Goal: Information Seeking & Learning: Learn about a topic

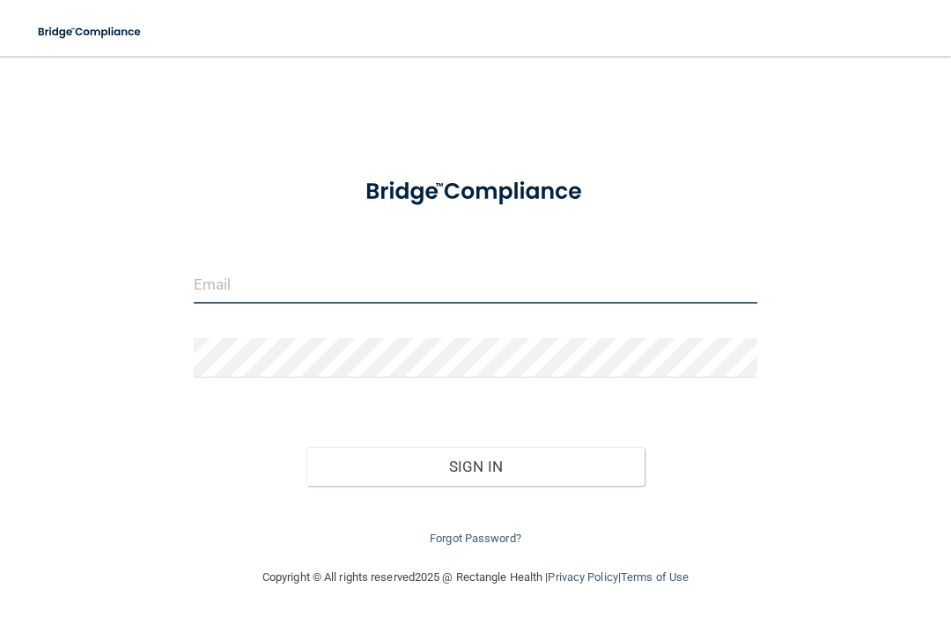
click at [381, 273] on input "email" at bounding box center [476, 284] width 564 height 40
type input "[EMAIL_ADDRESS][DOMAIN_NAME]"
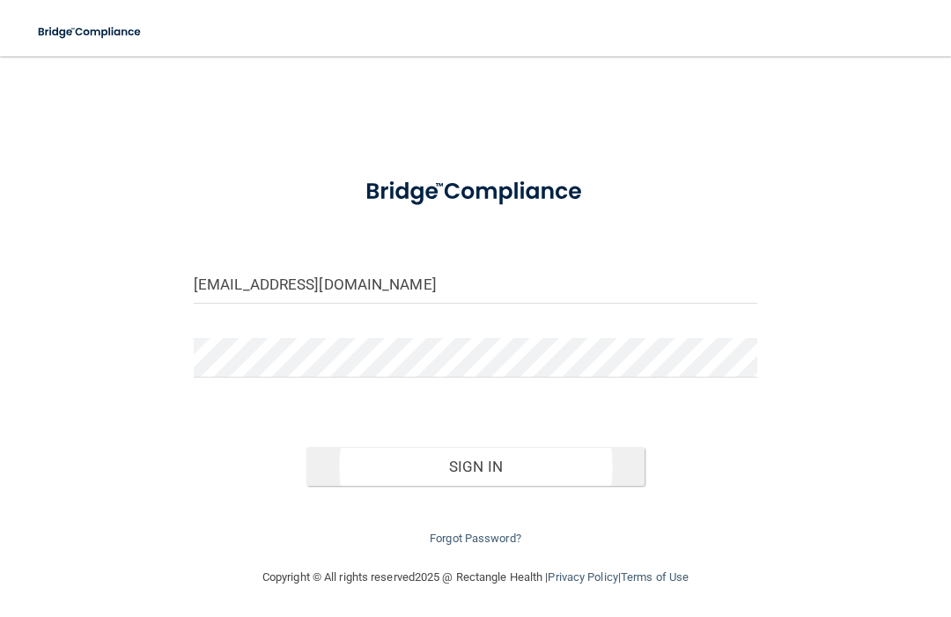
click at [553, 454] on button "Sign In" at bounding box center [475, 466] width 338 height 39
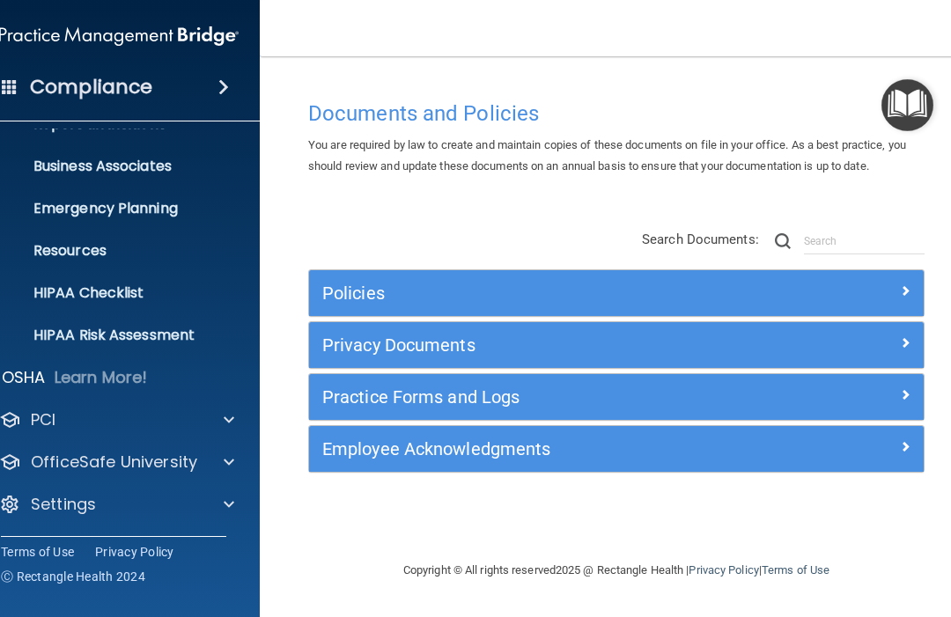
scroll to position [114, 0]
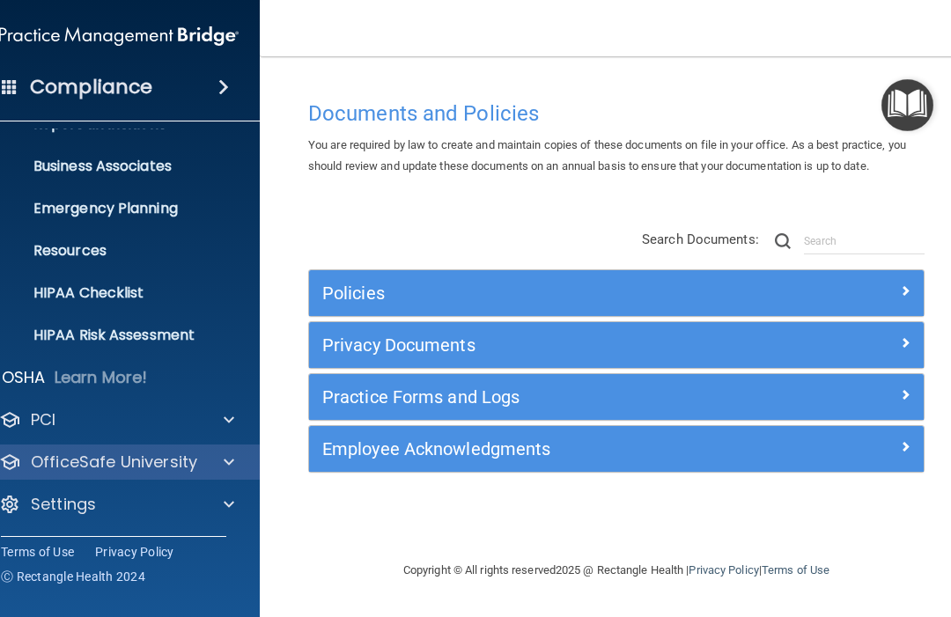
click at [167, 467] on p "OfficeSafe University" at bounding box center [114, 462] width 166 height 21
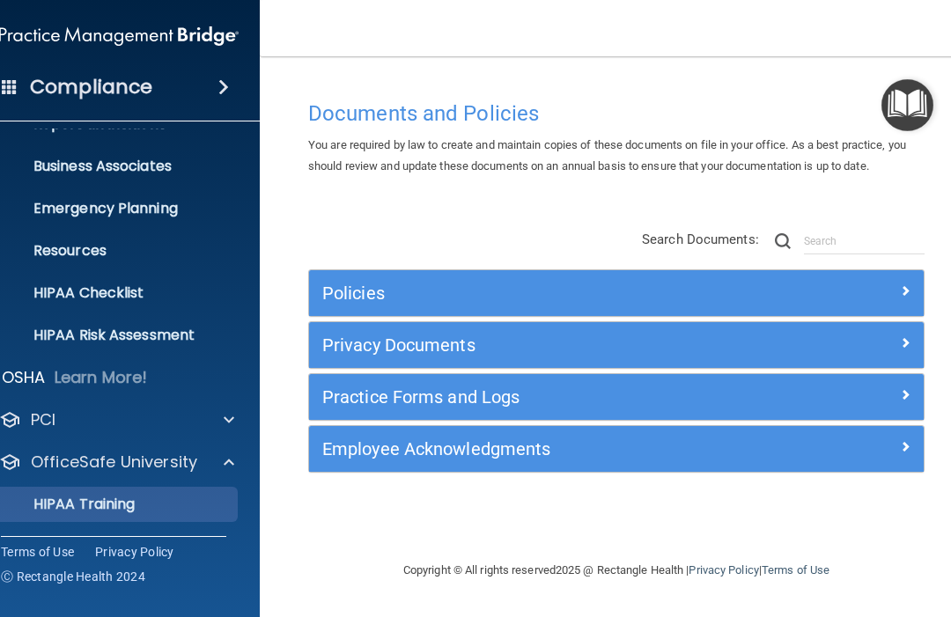
click at [129, 498] on p "HIPAA Training" at bounding box center [61, 505] width 145 height 18
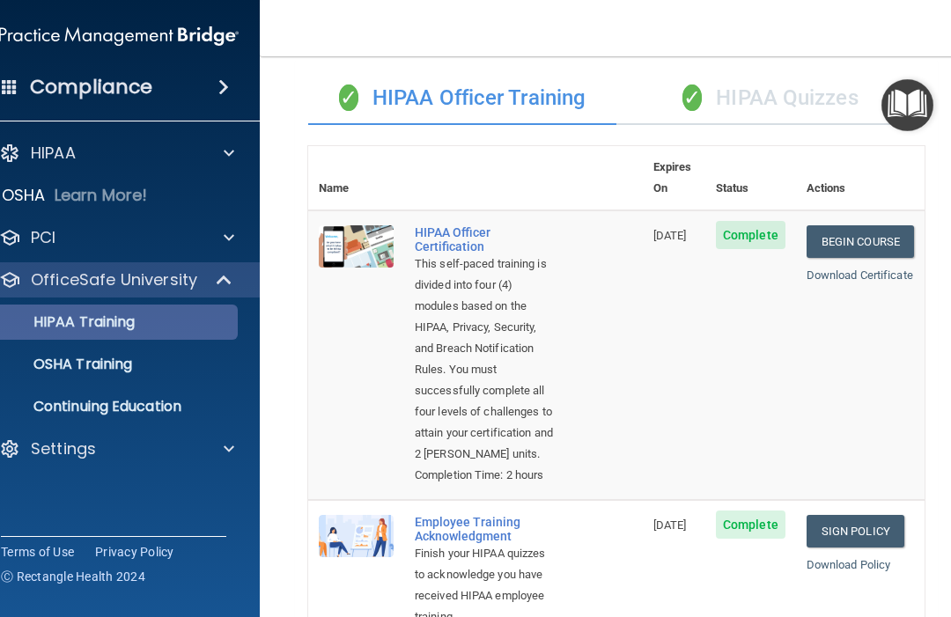
scroll to position [71, 0]
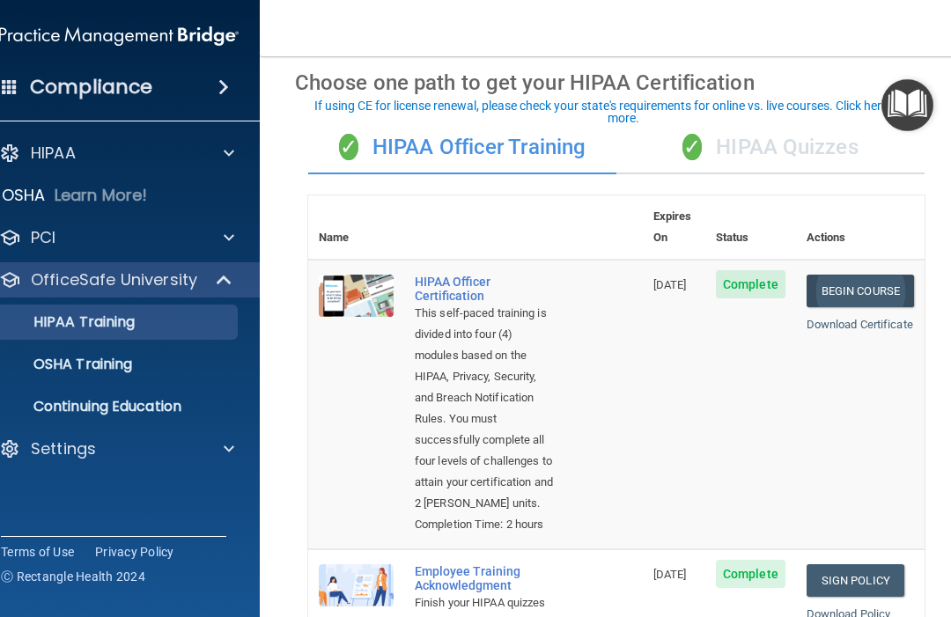
click at [892, 275] on link "Begin Course" at bounding box center [860, 291] width 107 height 33
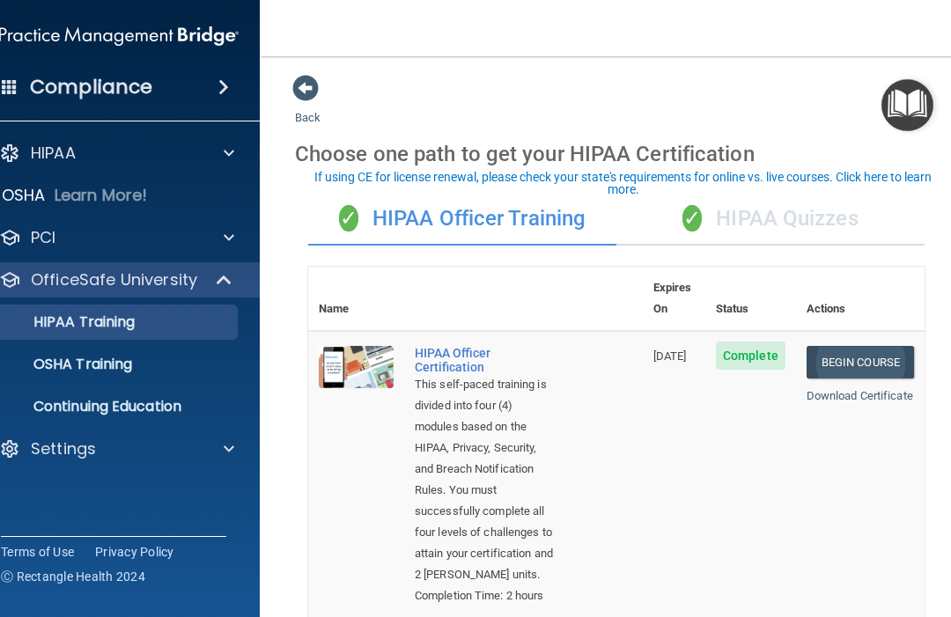
scroll to position [0, 0]
click at [300, 78] on span at bounding box center [305, 88] width 26 height 26
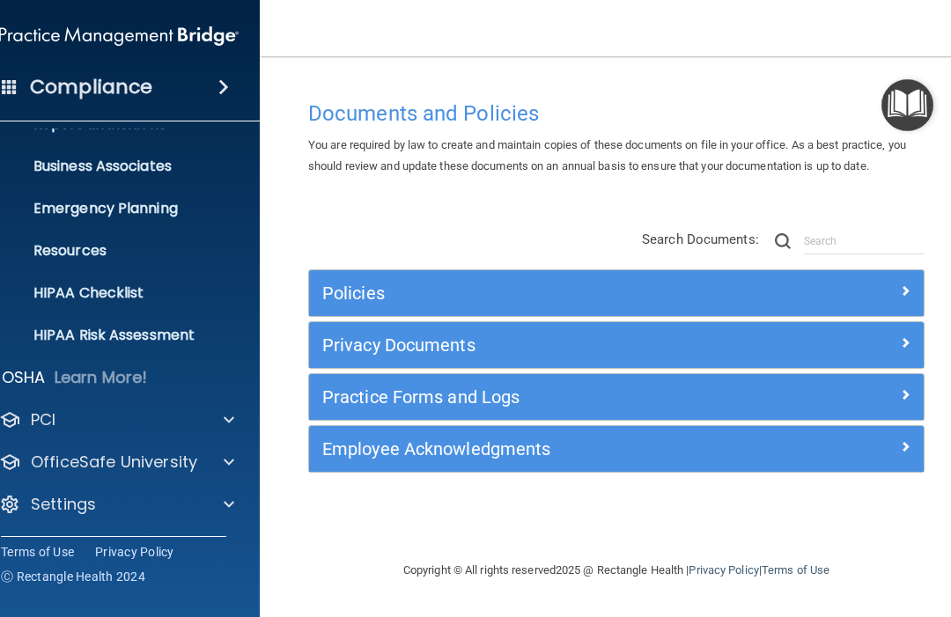
scroll to position [114, 0]
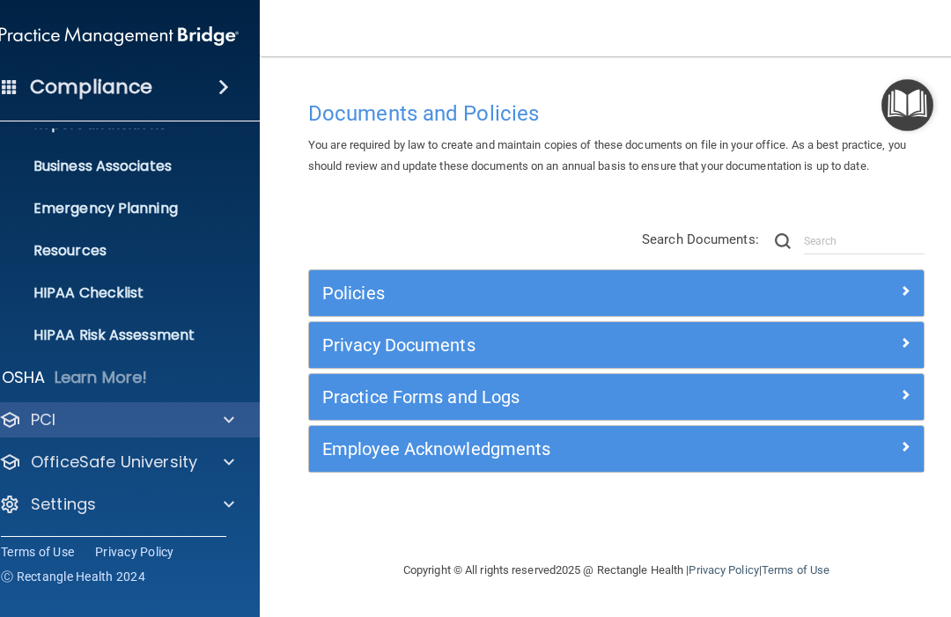
click at [234, 415] on div at bounding box center [226, 419] width 44 height 21
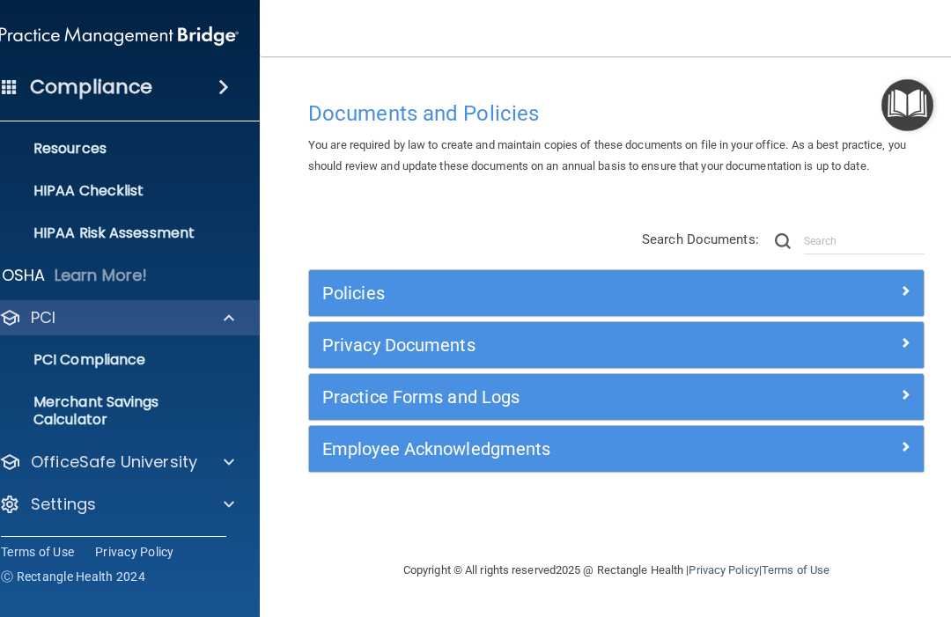
scroll to position [216, 0]
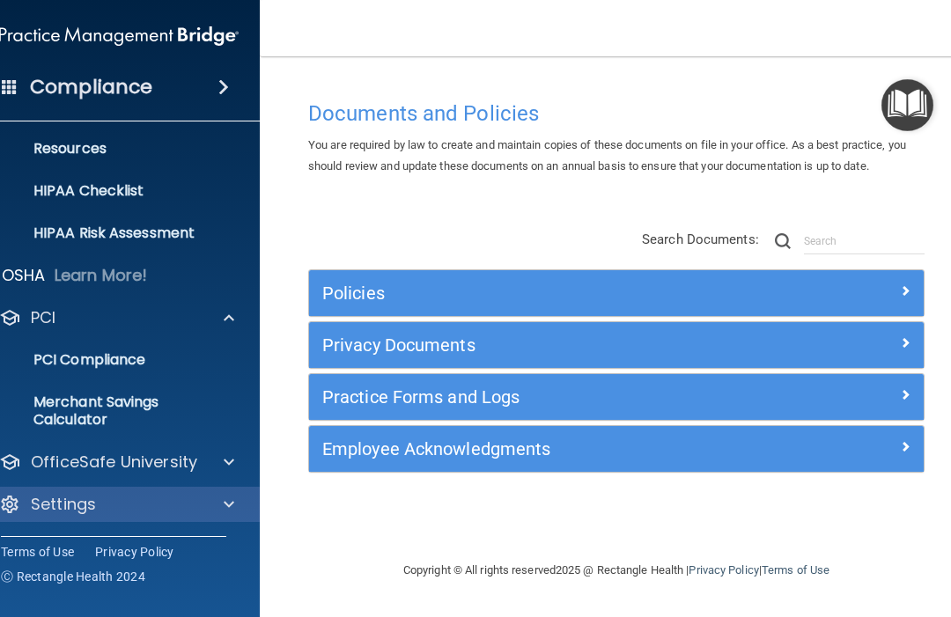
click at [158, 508] on div "Settings" at bounding box center [95, 504] width 218 height 21
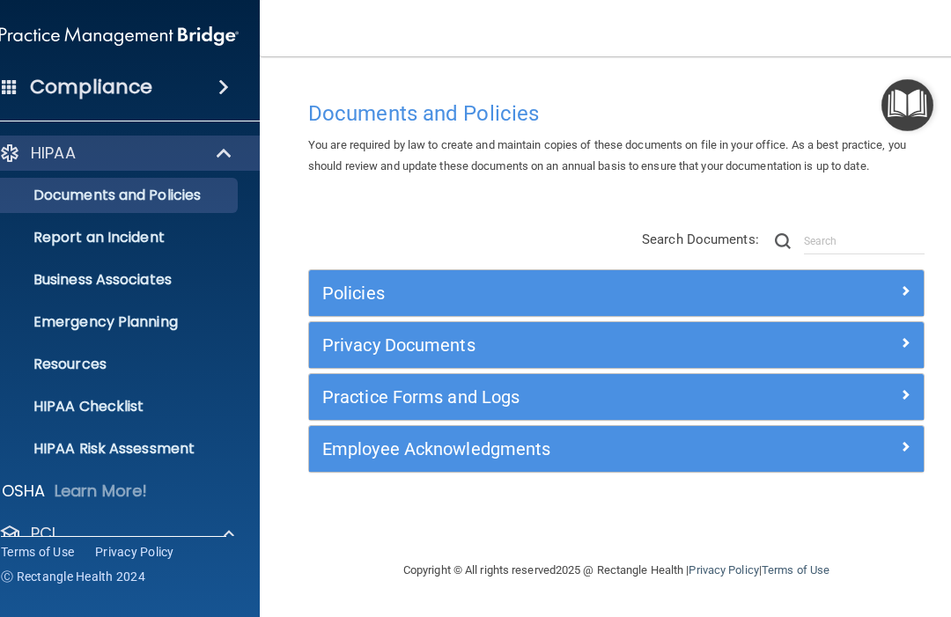
scroll to position [0, 0]
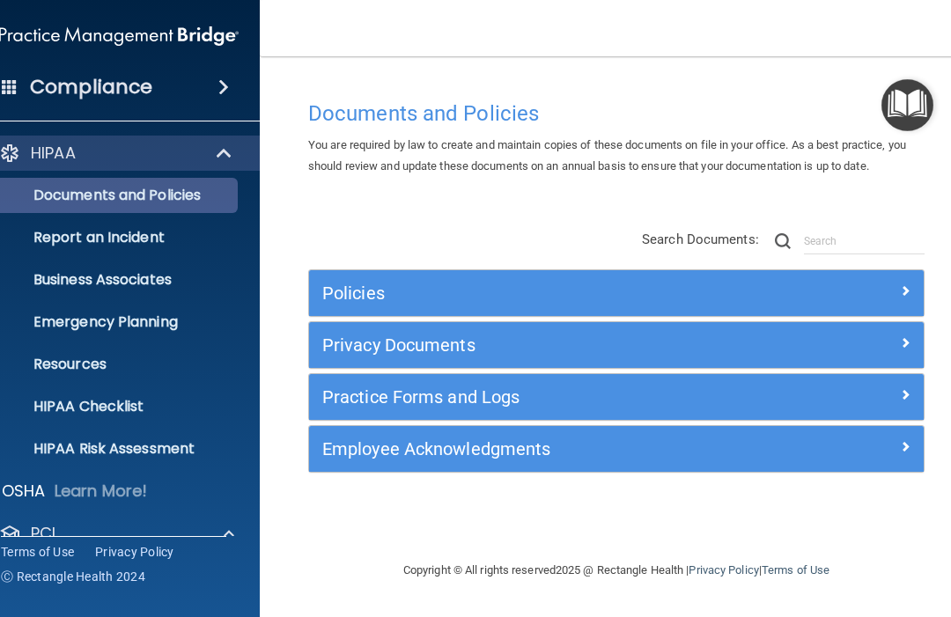
click at [56, 195] on p "Documents and Policies" at bounding box center [109, 196] width 240 height 18
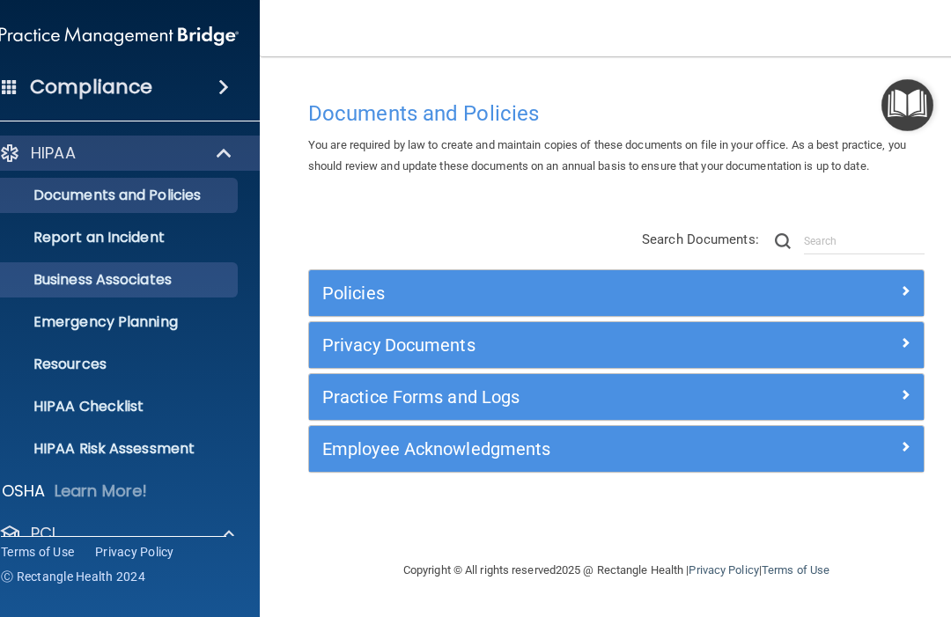
click at [63, 276] on p "Business Associates" at bounding box center [109, 280] width 240 height 18
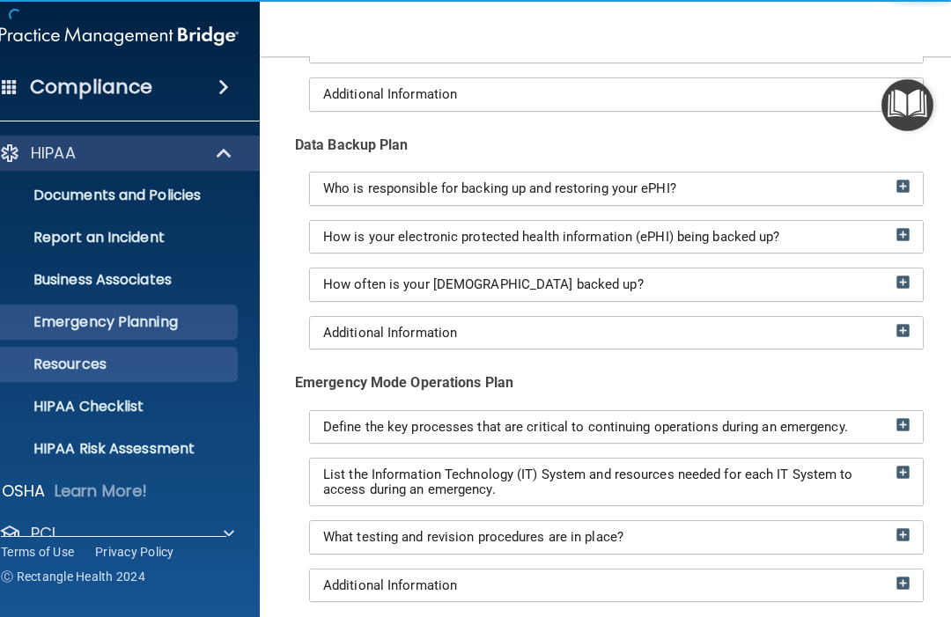
click at [29, 368] on p "Resources" at bounding box center [109, 365] width 240 height 18
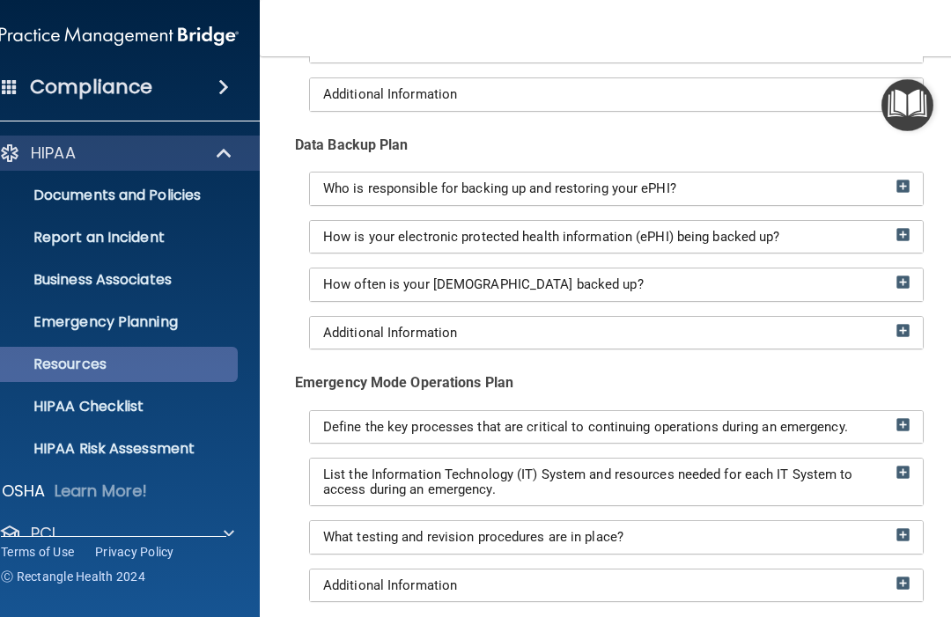
scroll to position [274, 0]
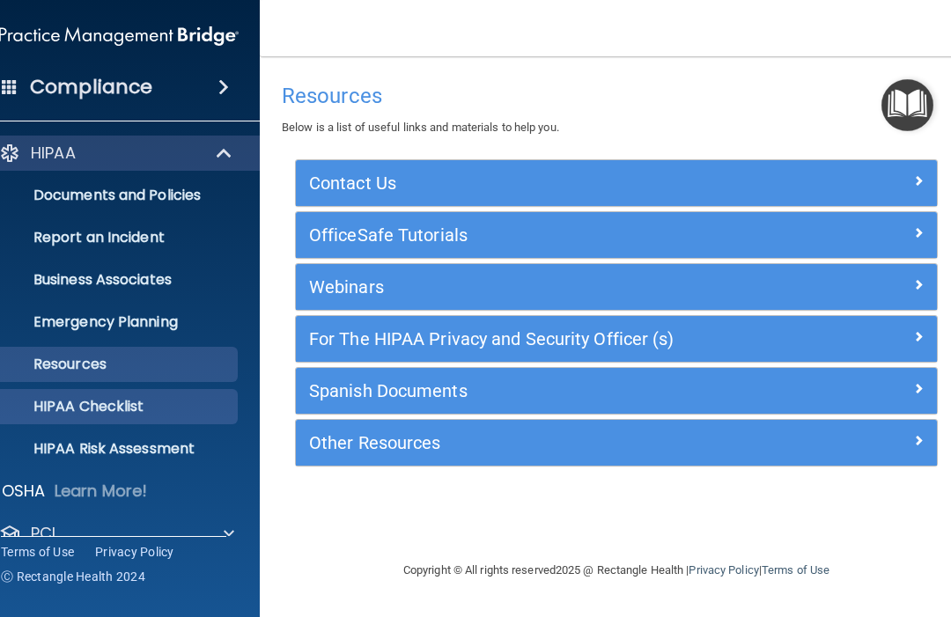
click at [91, 402] on p "HIPAA Checklist" at bounding box center [109, 407] width 240 height 18
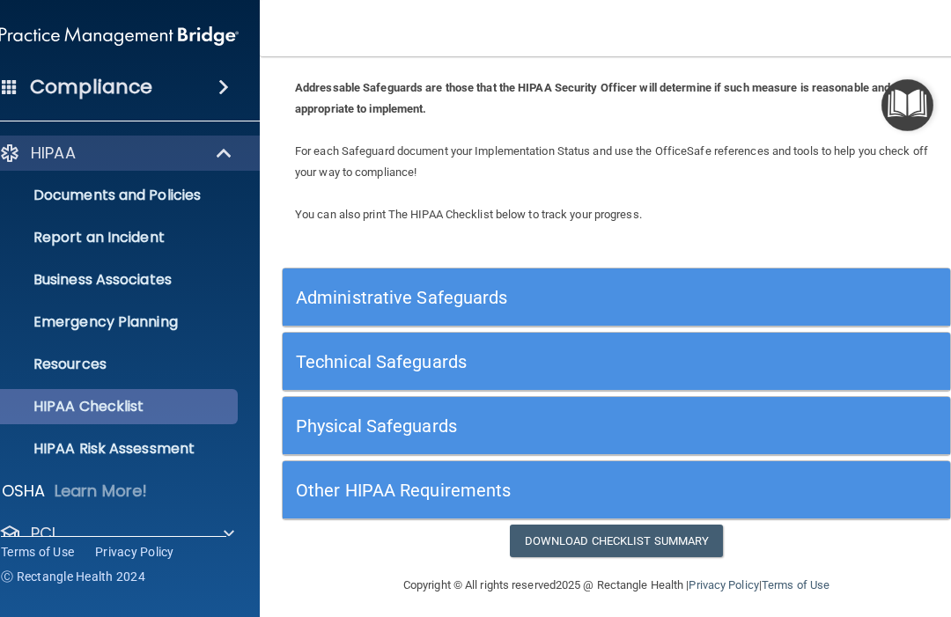
scroll to position [102, 0]
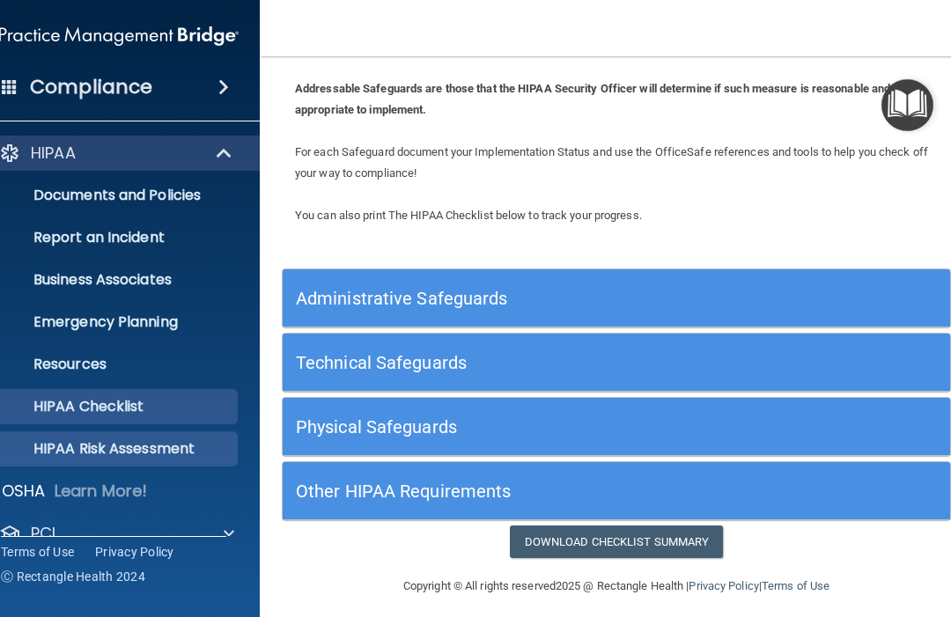
click at [81, 453] on p "HIPAA Risk Assessment" at bounding box center [109, 449] width 240 height 18
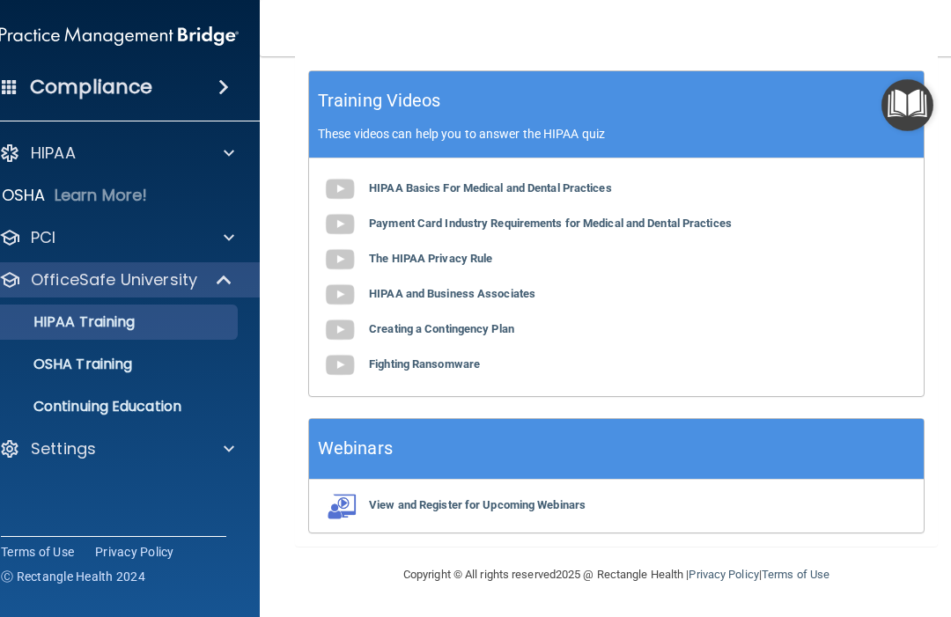
scroll to position [939, 0]
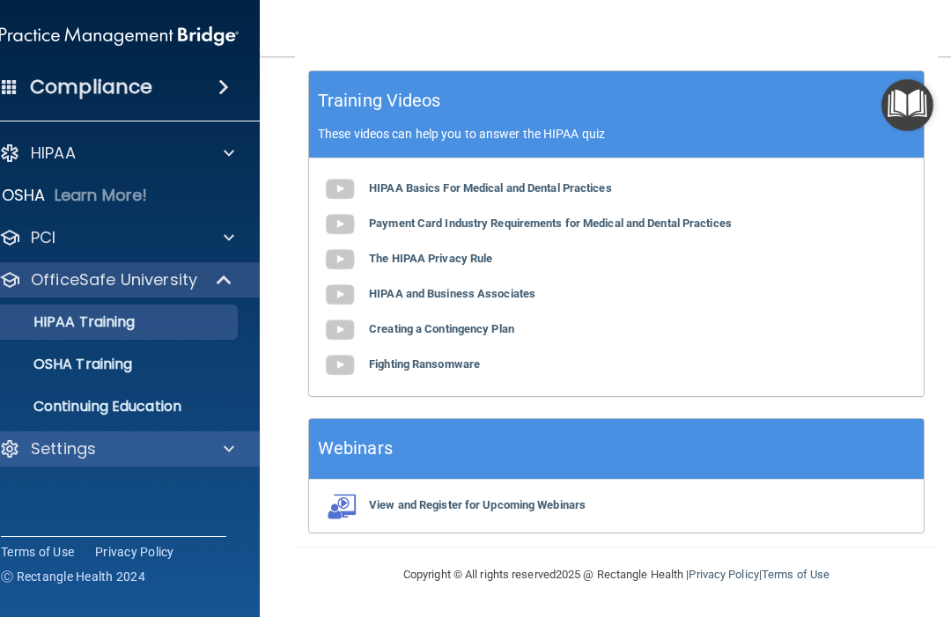
click at [222, 439] on div at bounding box center [226, 448] width 44 height 21
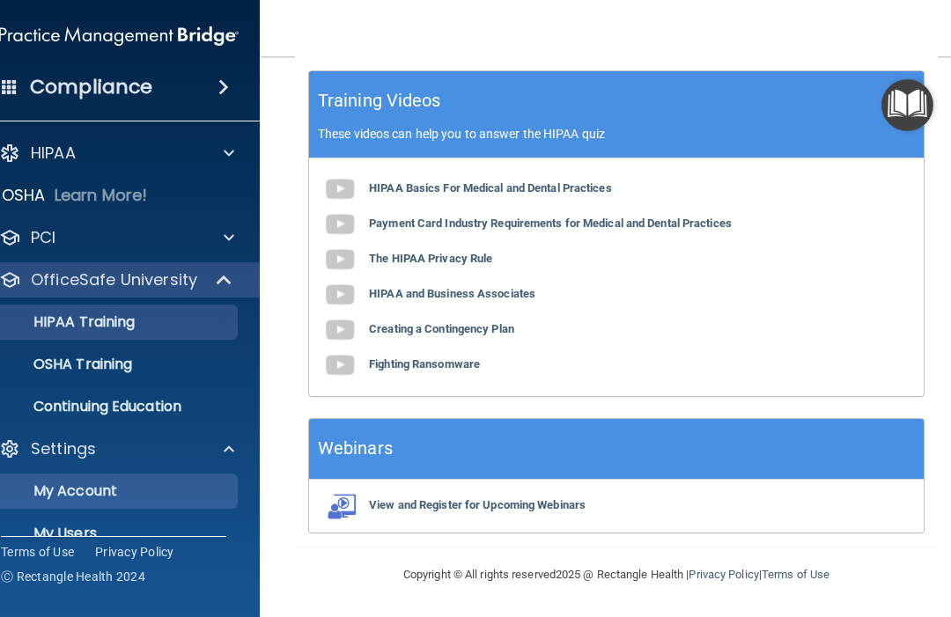
click at [126, 483] on p "My Account" at bounding box center [109, 492] width 240 height 18
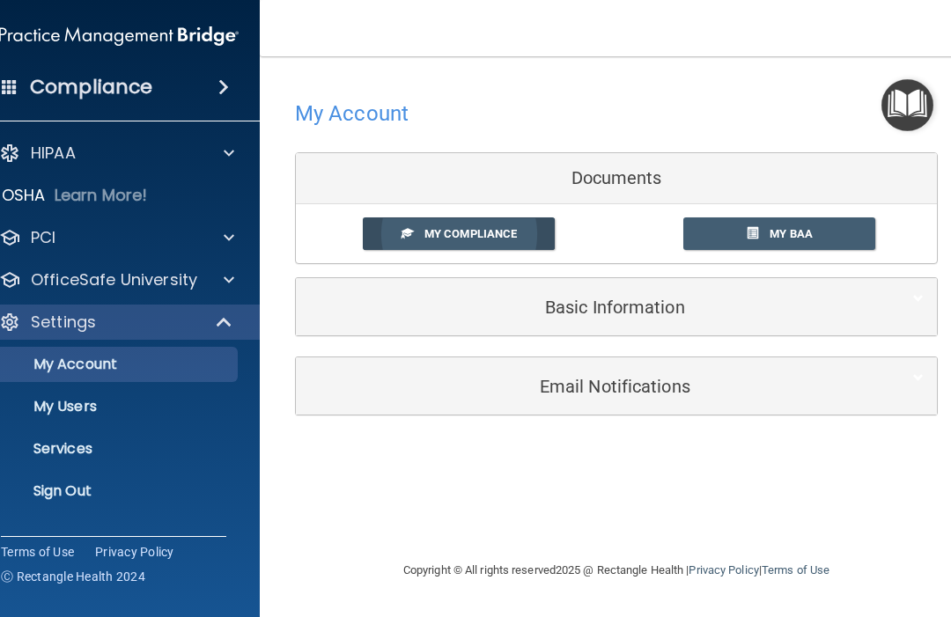
click at [503, 238] on span "My Compliance" at bounding box center [470, 233] width 92 height 13
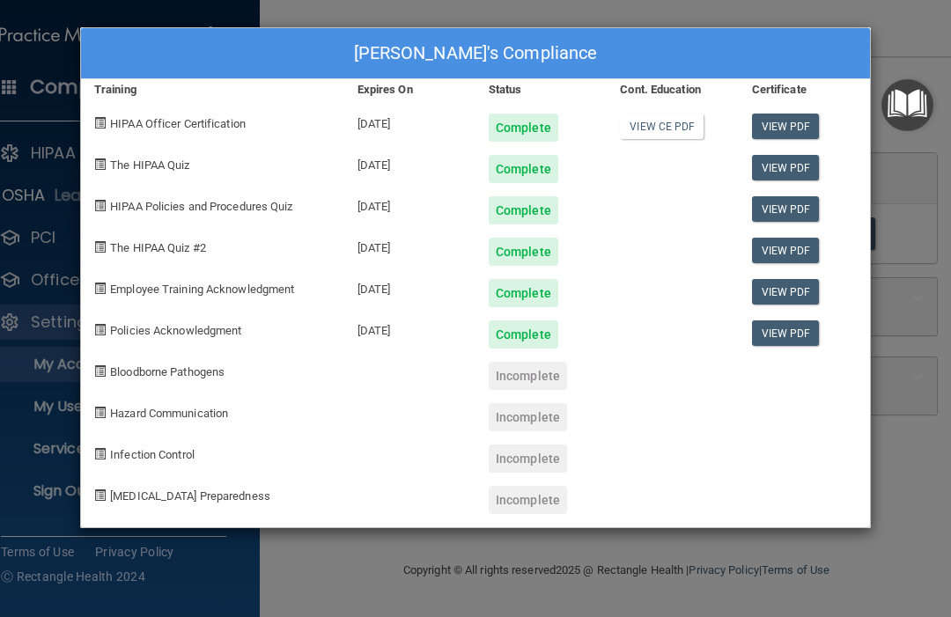
click at [931, 245] on div "Carrie Suzuki's Compliance Training Expires On Status Cont. Education Certifica…" at bounding box center [475, 308] width 951 height 617
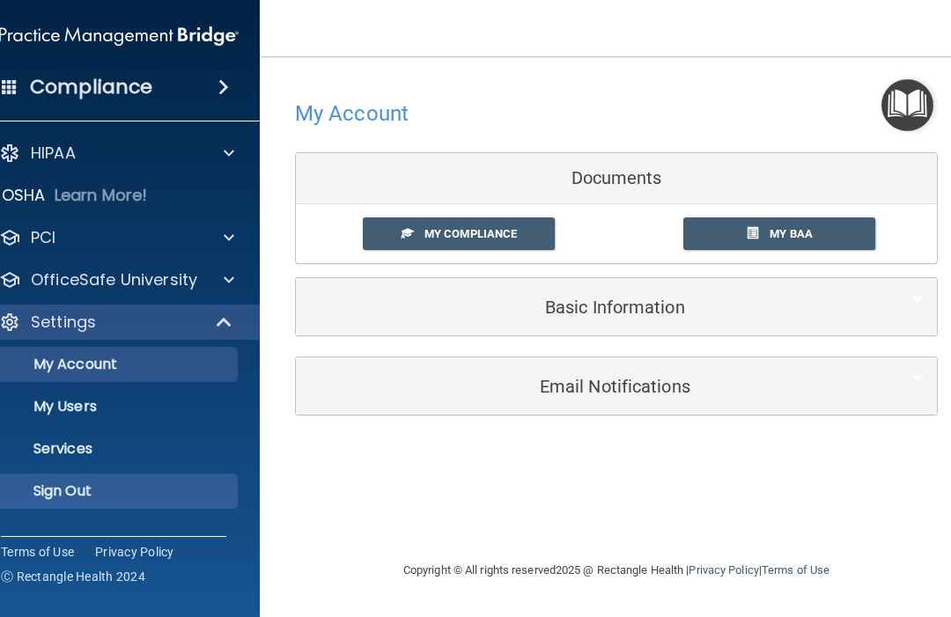
click at [80, 490] on p "Sign Out" at bounding box center [109, 492] width 240 height 18
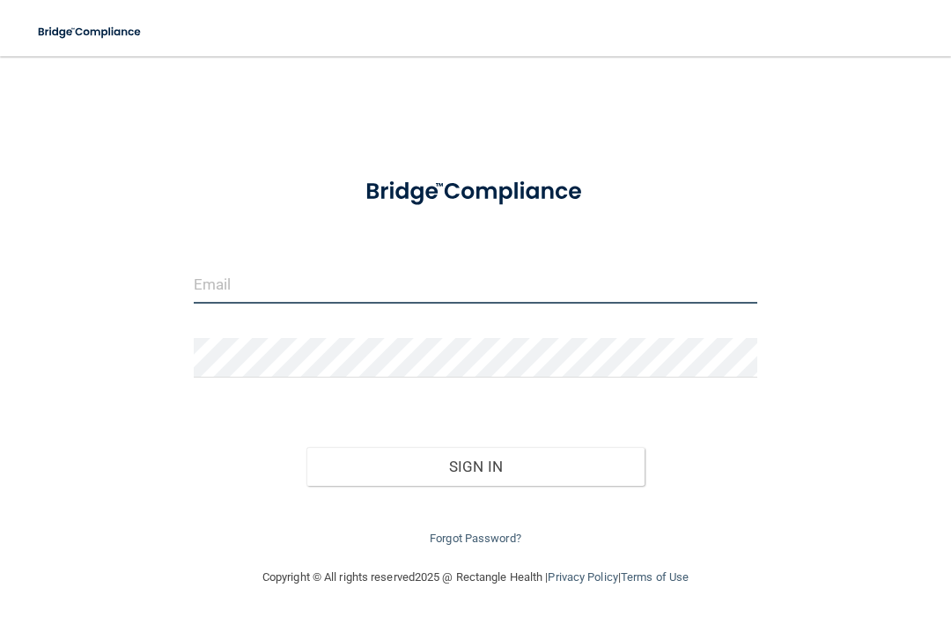
click at [326, 276] on input "email" at bounding box center [476, 284] width 564 height 40
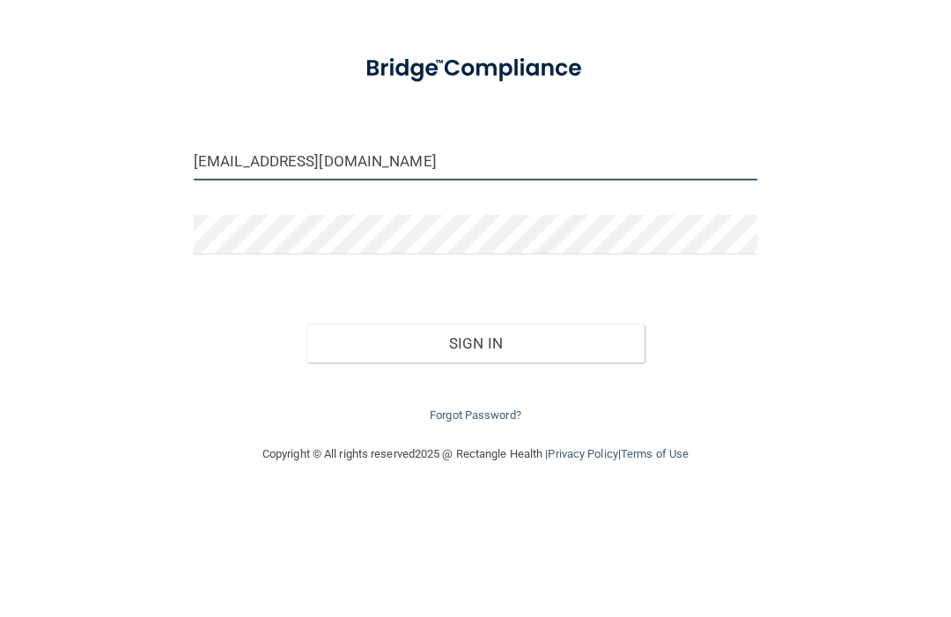
type input "[EMAIL_ADDRESS][DOMAIN_NAME]"
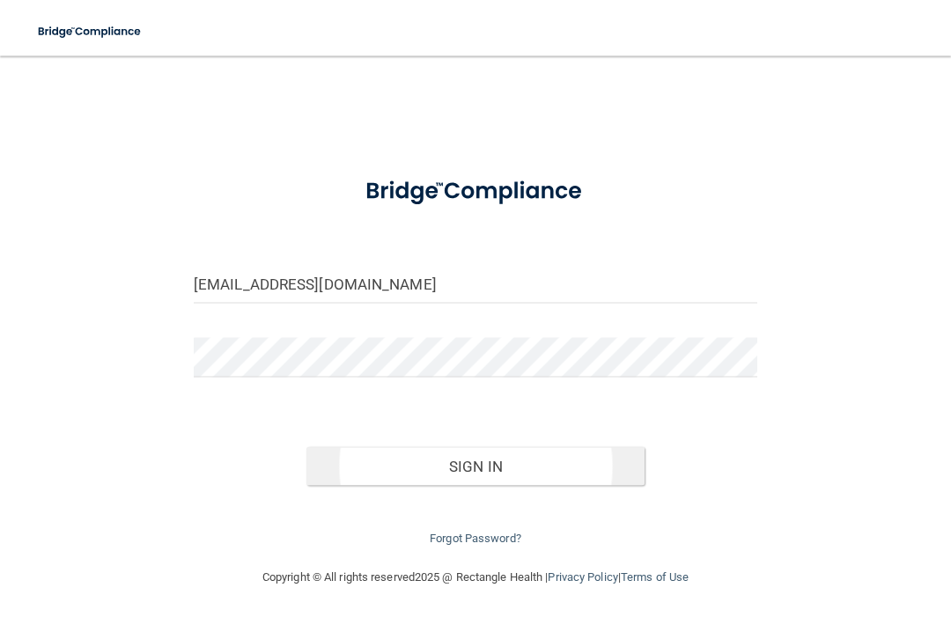
click at [586, 476] on button "Sign In" at bounding box center [475, 466] width 338 height 39
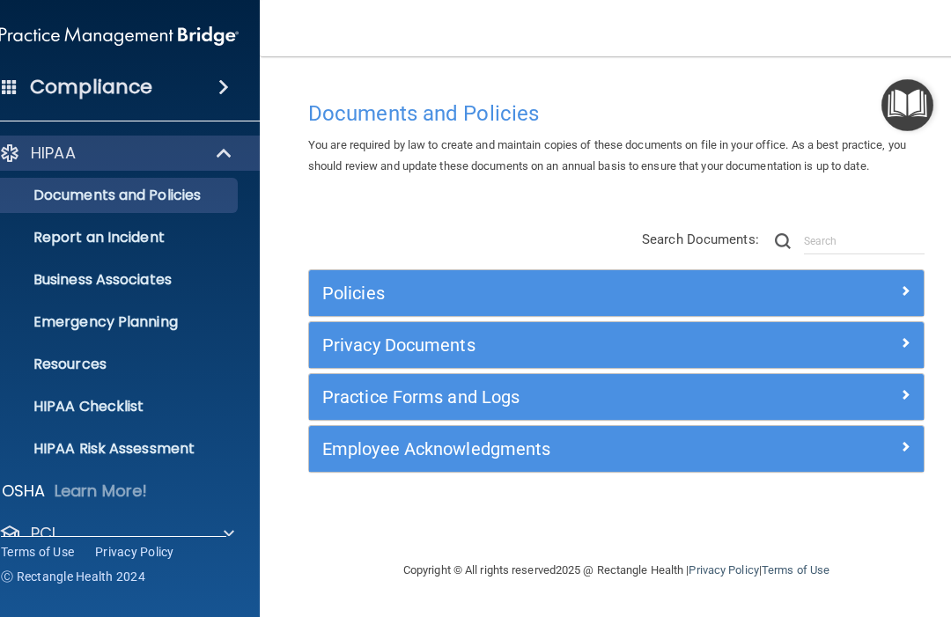
scroll to position [69, 0]
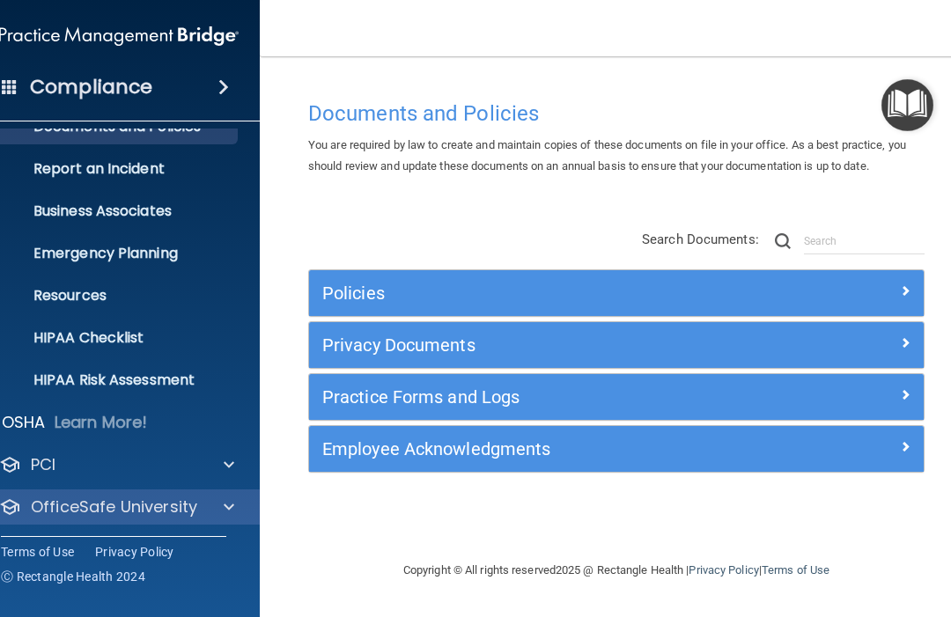
click at [119, 507] on p "OfficeSafe University" at bounding box center [114, 507] width 166 height 21
click at [126, 514] on p "OfficeSafe University" at bounding box center [114, 507] width 166 height 21
click at [140, 513] on p "OfficeSafe University" at bounding box center [114, 507] width 166 height 21
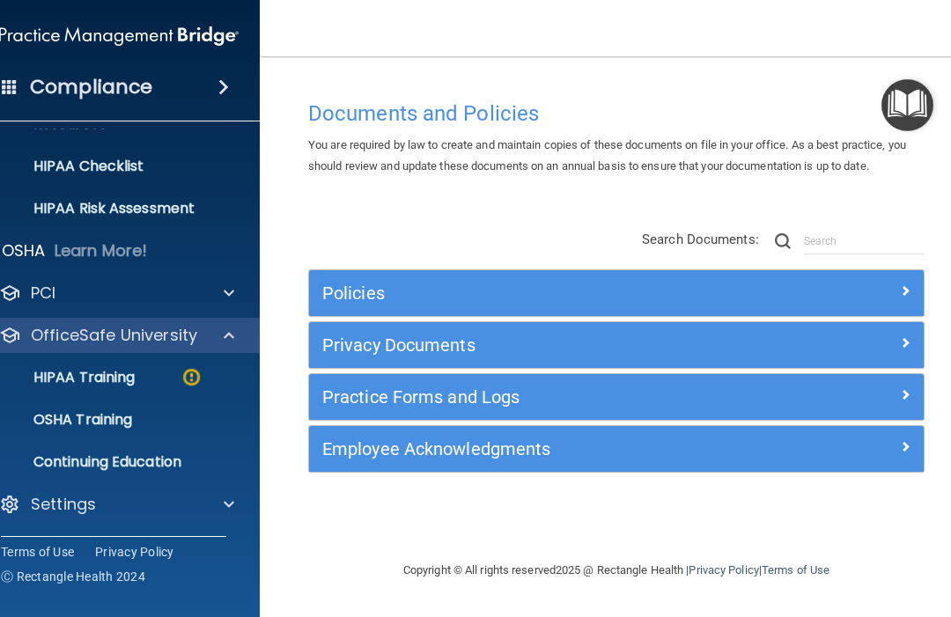
scroll to position [240, 0]
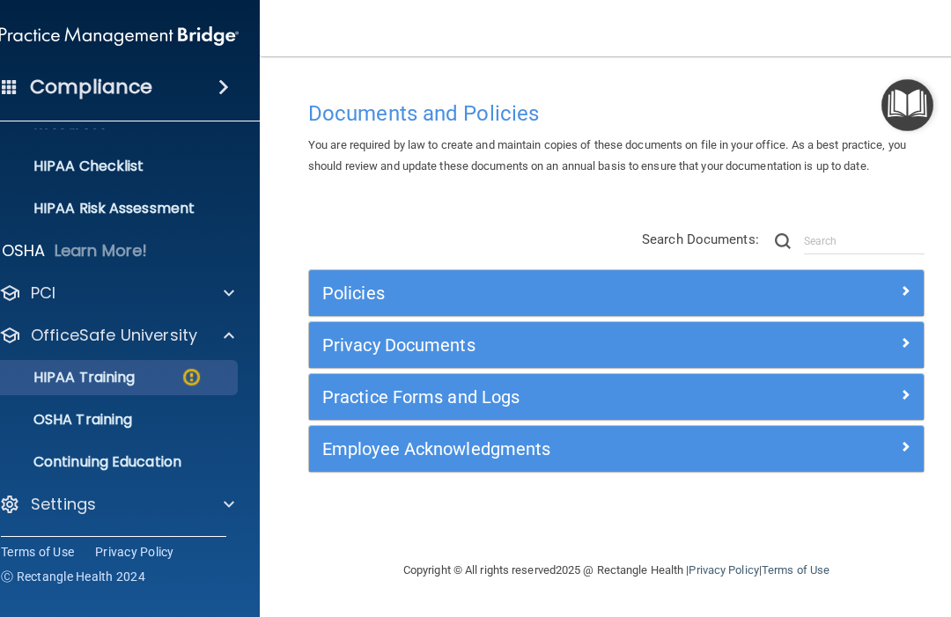
click at [135, 378] on p "HIPAA Training" at bounding box center [61, 378] width 145 height 18
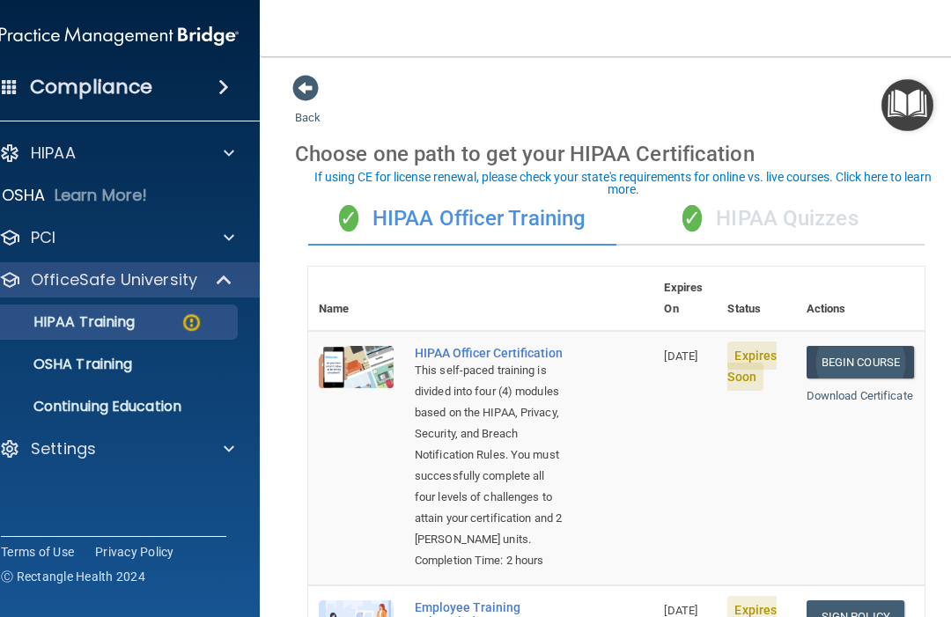
click at [885, 346] on link "Begin Course" at bounding box center [860, 362] width 107 height 33
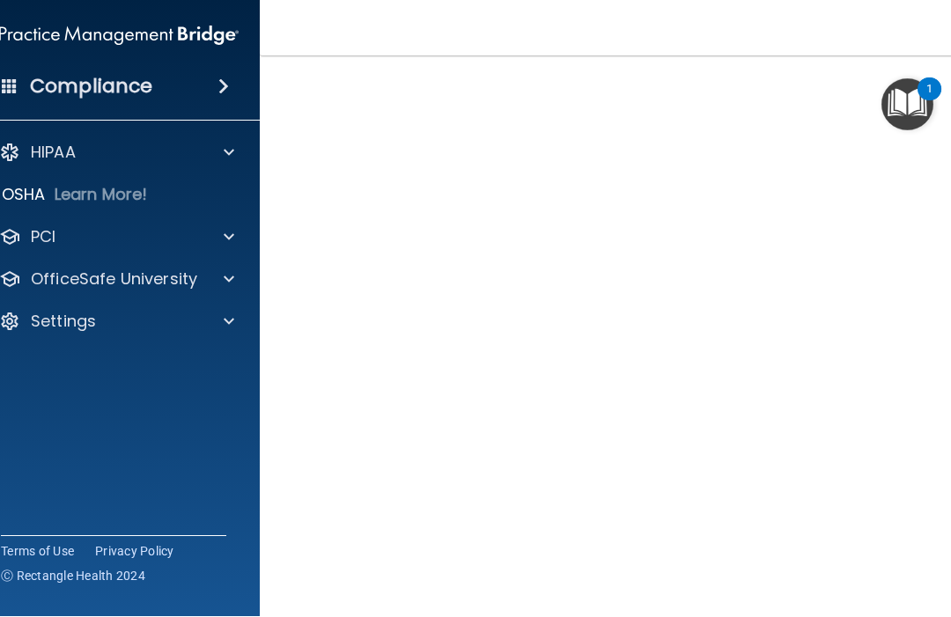
scroll to position [107, 0]
click at [910, 108] on img "Open Resource Center, 1 new notification" at bounding box center [907, 105] width 52 height 52
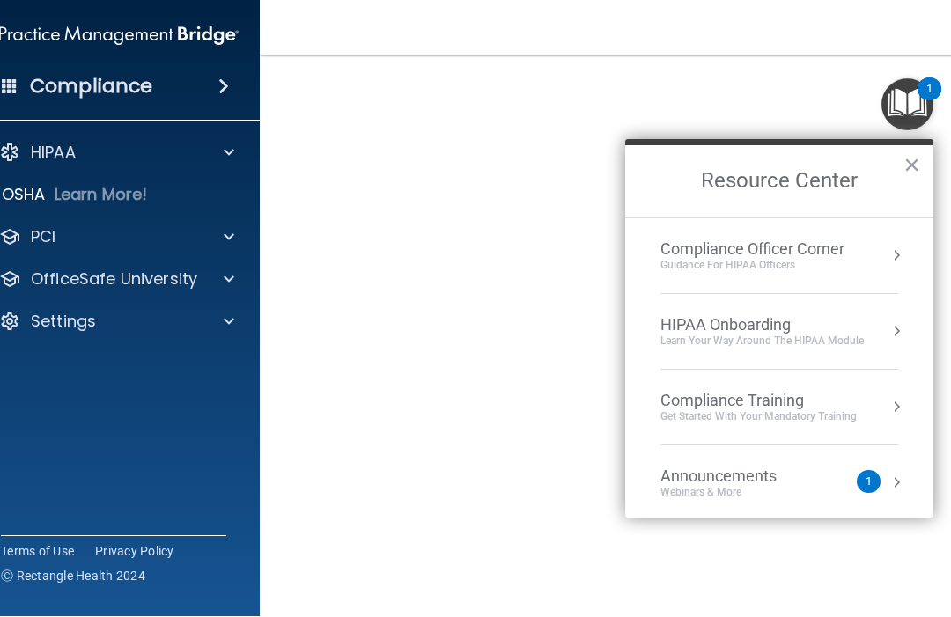
click at [903, 99] on img "Open Resource Center, 1 new notification" at bounding box center [907, 105] width 52 height 52
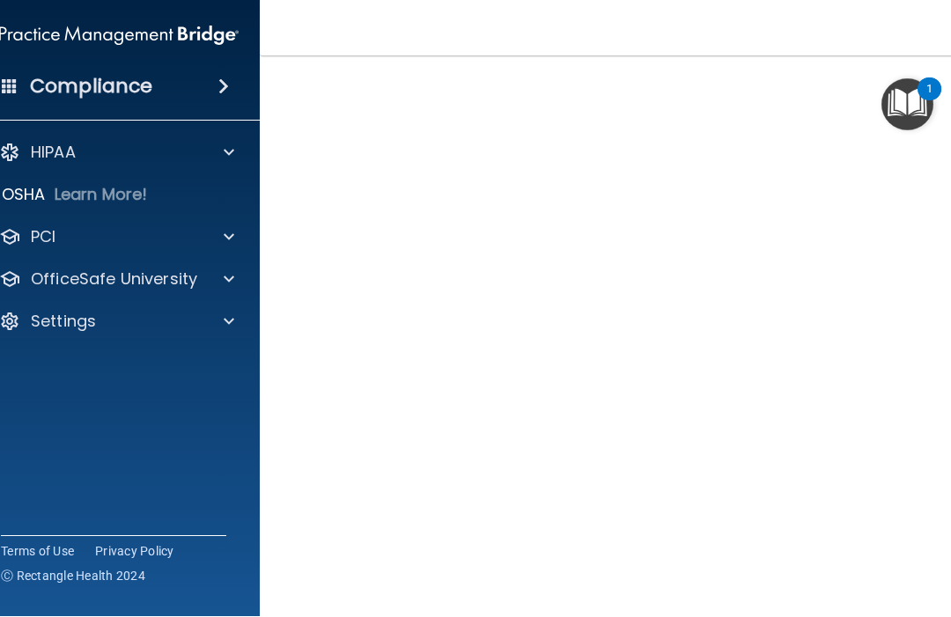
click at [911, 114] on img "Open Resource Center, 1 new notification" at bounding box center [907, 105] width 52 height 52
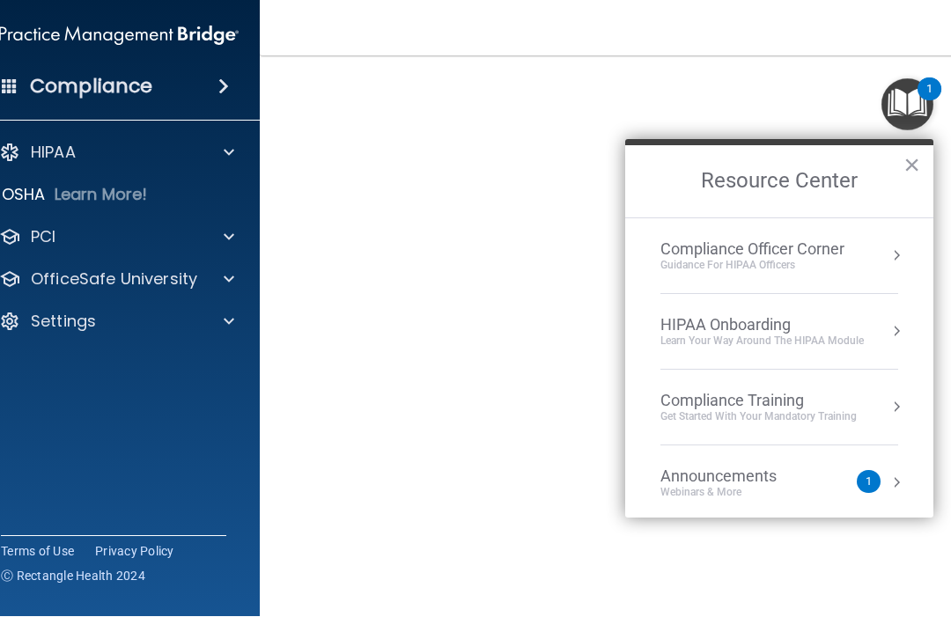
click at [932, 451] on ol "Compliance Officer Corner Guidance for HIPAA Officers HIPAA Onboarding Learn Yo…" at bounding box center [779, 368] width 308 height 301
click at [867, 483] on div "1" at bounding box center [869, 483] width 6 height 0
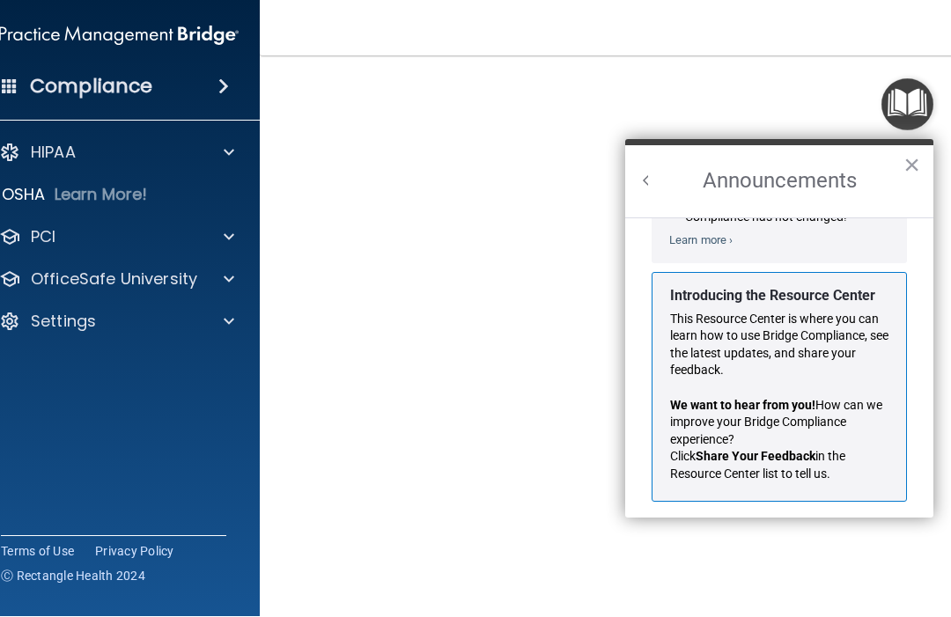
scroll to position [261, 0]
click at [917, 155] on button "×" at bounding box center [911, 165] width 17 height 28
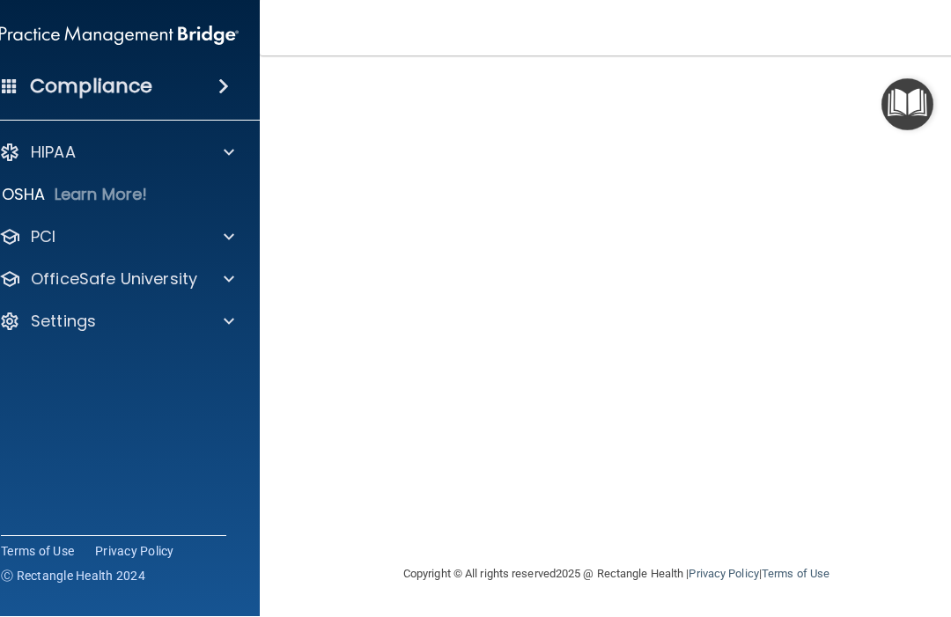
scroll to position [166, 0]
